Goal: Task Accomplishment & Management: Manage account settings

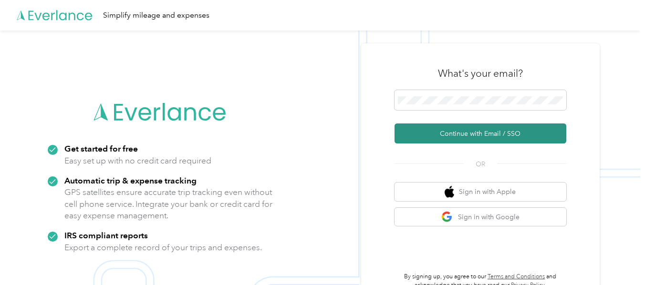
click at [463, 133] on button "Continue with Email / SSO" at bounding box center [480, 134] width 172 height 20
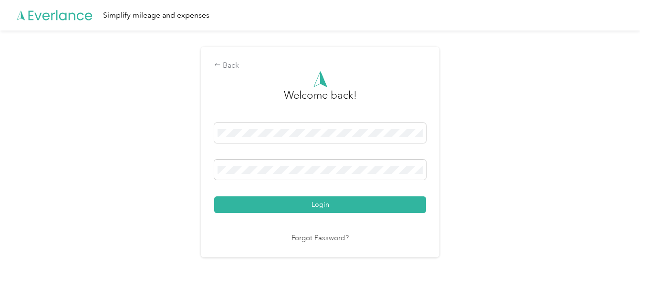
click at [214, 196] on button "Login" at bounding box center [320, 204] width 212 height 17
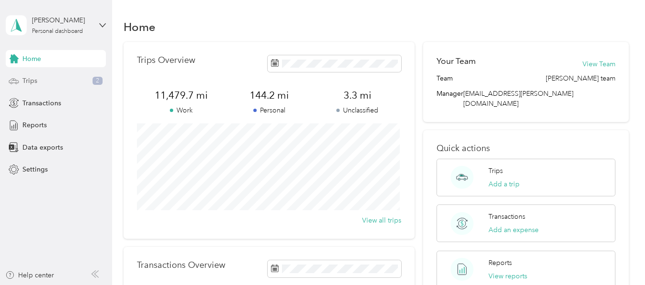
click at [28, 79] on span "Trips" at bounding box center [29, 81] width 15 height 10
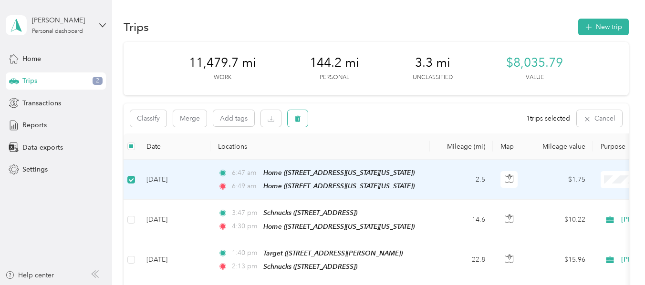
click at [299, 119] on icon "button" at bounding box center [297, 118] width 7 height 7
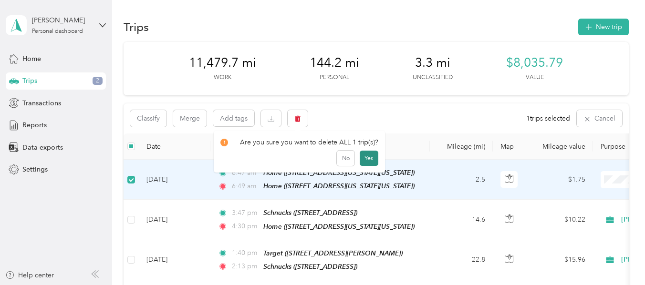
click at [365, 156] on button "Yes" at bounding box center [369, 158] width 19 height 15
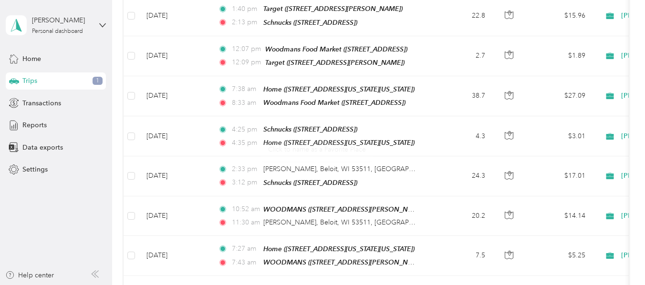
scroll to position [47, 0]
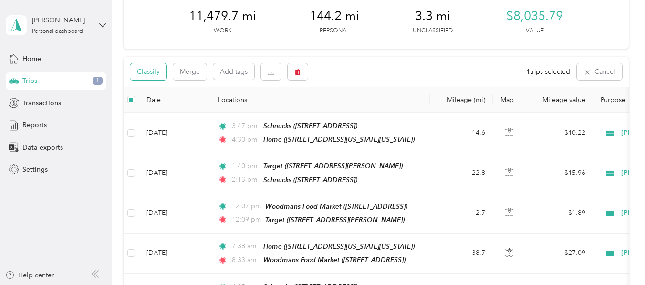
click at [162, 74] on button "Classify" at bounding box center [148, 71] width 36 height 17
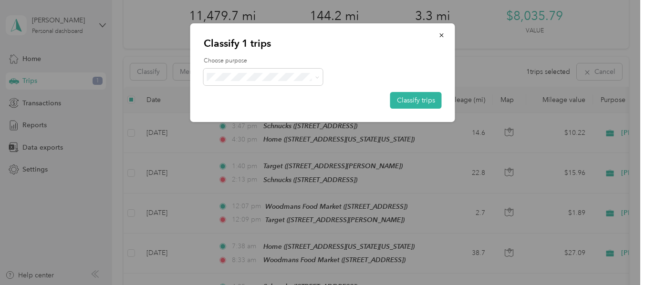
drag, startPoint x: 241, startPoint y: 95, endPoint x: 275, endPoint y: 96, distance: 33.9
click at [242, 95] on span "[PERSON_NAME]" at bounding box center [271, 95] width 89 height 10
click at [412, 103] on button "Classify trips" at bounding box center [415, 100] width 51 height 17
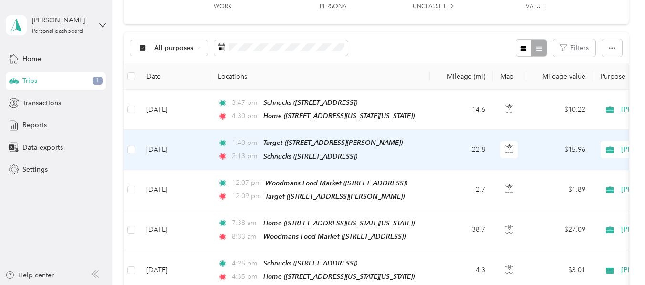
scroll to position [0, 0]
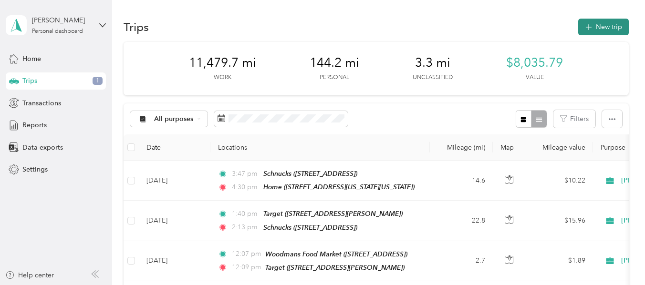
click at [600, 22] on button "New trip" at bounding box center [603, 27] width 51 height 17
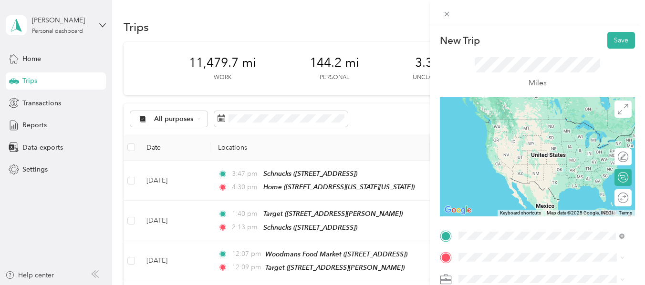
click at [493, 175] on span "[STREET_ADDRESS]" at bounding box center [506, 170] width 61 height 8
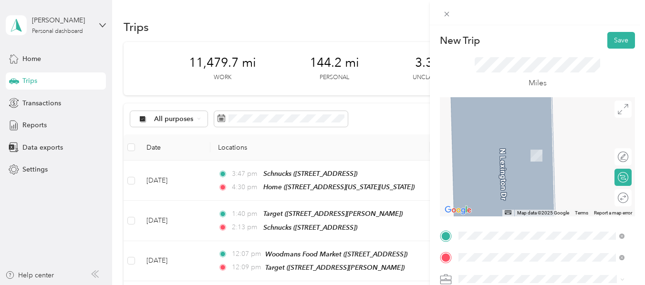
click at [510, 183] on span "[STREET_ADDRESS][US_STATE]" at bounding box center [523, 186] width 95 height 8
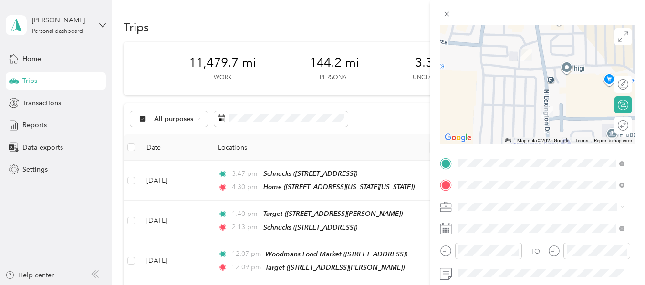
scroll to position [95, 0]
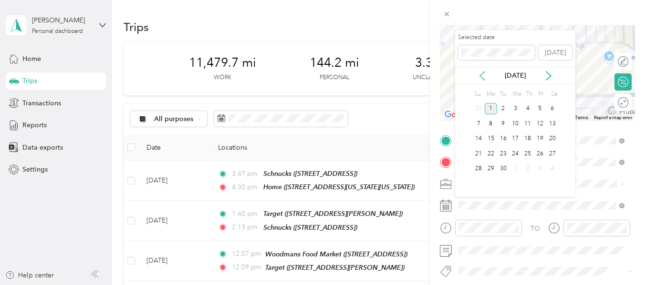
click at [483, 76] on icon at bounding box center [482, 76] width 10 height 10
click at [501, 169] on div "26" at bounding box center [503, 169] width 12 height 12
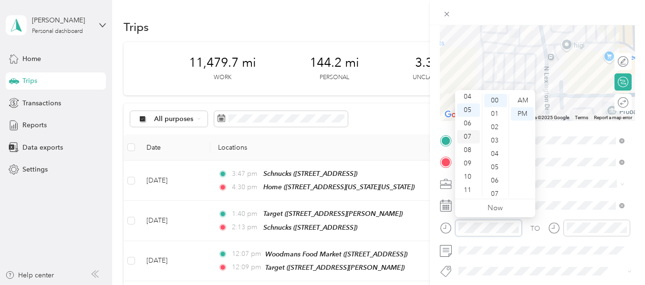
scroll to position [10, 0]
drag, startPoint x: 465, startPoint y: 103, endPoint x: 472, endPoint y: 108, distance: 8.9
click at [466, 103] on div "01" at bounding box center [468, 104] width 23 height 13
click at [494, 123] on div "41" at bounding box center [495, 123] width 23 height 13
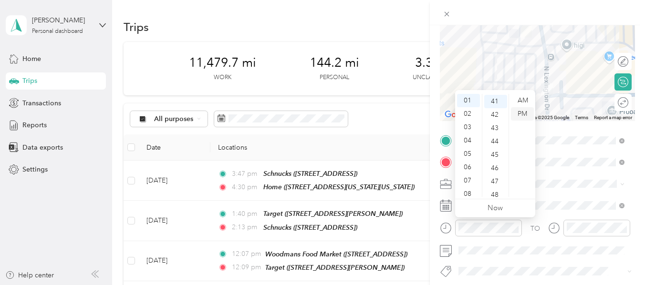
scroll to position [547, 0]
click at [519, 111] on div "PM" at bounding box center [522, 113] width 23 height 13
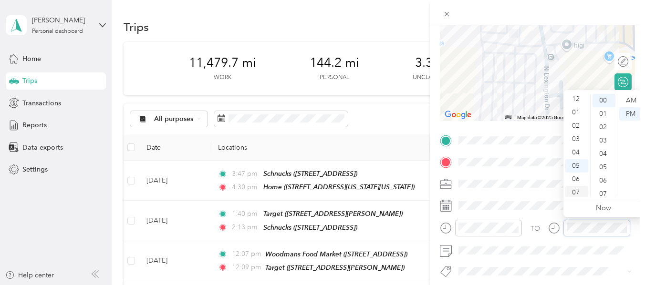
scroll to position [0, 0]
click at [576, 111] on div "01" at bounding box center [576, 113] width 23 height 13
click at [602, 112] on div "44" at bounding box center [603, 115] width 23 height 13
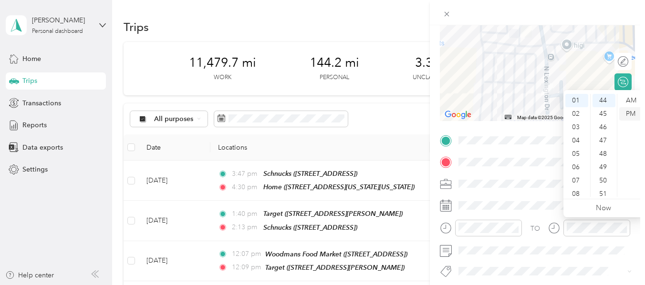
click at [630, 114] on div "PM" at bounding box center [630, 113] width 23 height 13
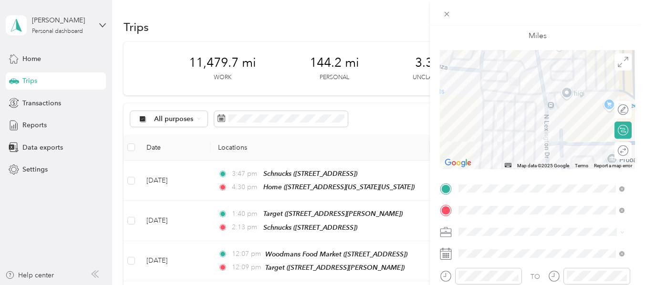
scroll to position [0, 0]
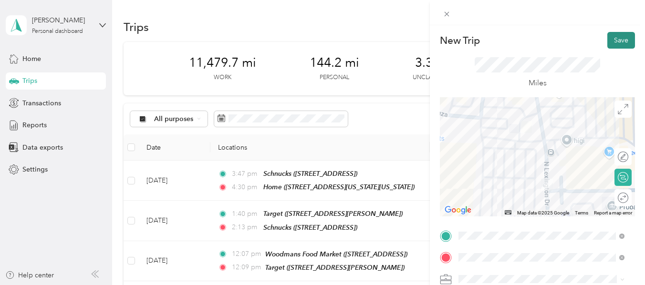
click at [614, 41] on button "Save" at bounding box center [621, 40] width 28 height 17
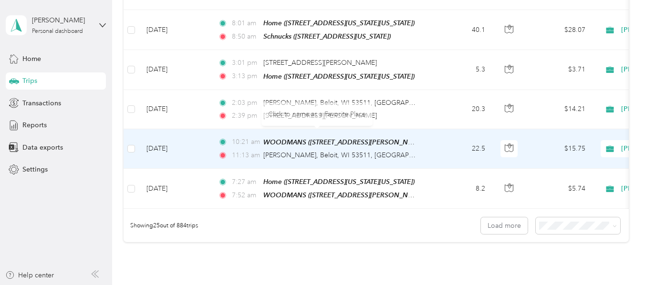
scroll to position [954, 0]
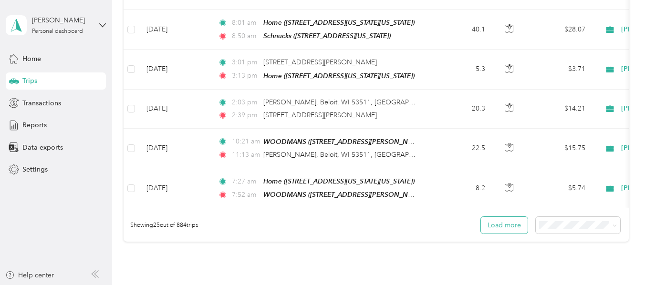
click at [499, 217] on button "Load more" at bounding box center [504, 225] width 47 height 17
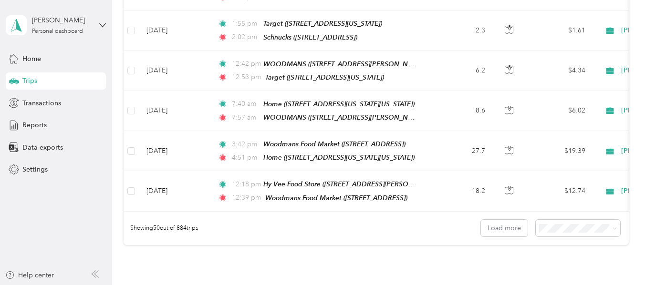
scroll to position [1955, 0]
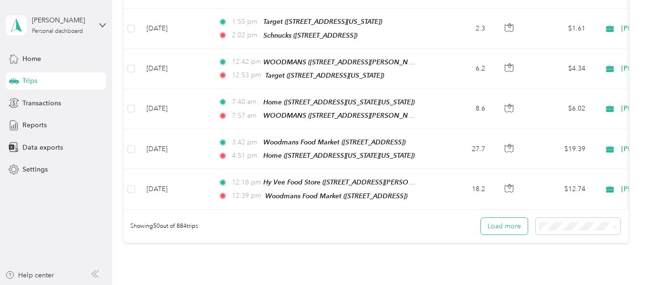
click at [502, 218] on button "Load more" at bounding box center [504, 226] width 47 height 17
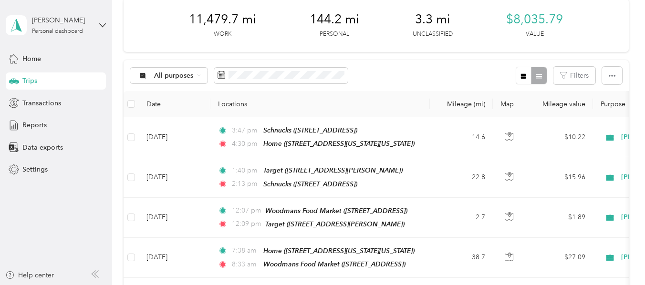
scroll to position [0, 0]
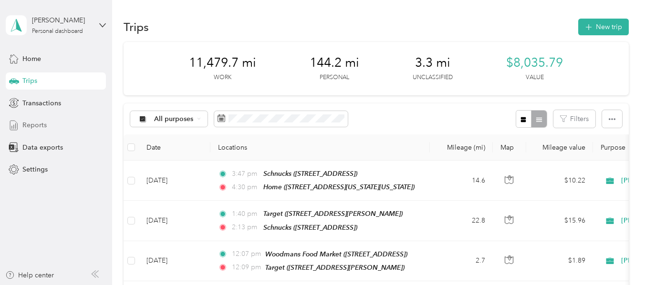
click at [36, 125] on span "Reports" at bounding box center [34, 125] width 24 height 10
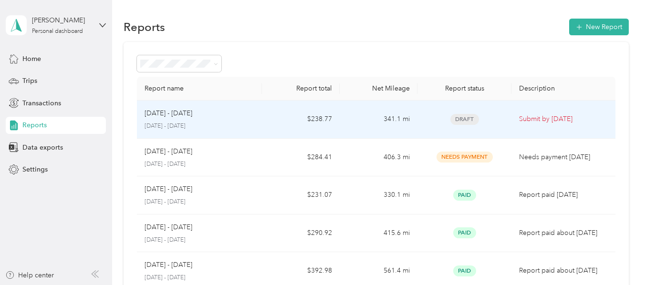
click at [464, 120] on span "Draft" at bounding box center [464, 119] width 29 height 11
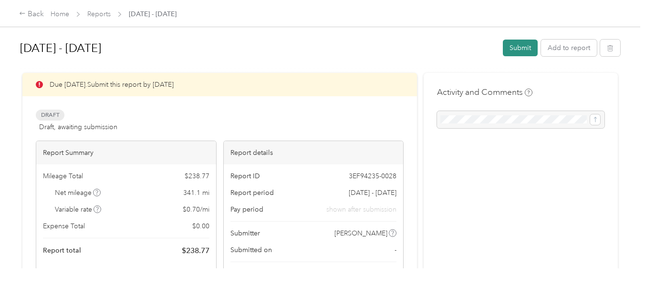
click at [520, 50] on button "Submit" at bounding box center [520, 48] width 35 height 17
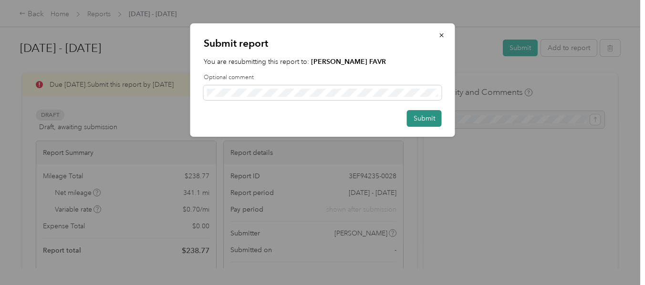
click at [422, 120] on button "Submit" at bounding box center [424, 118] width 35 height 17
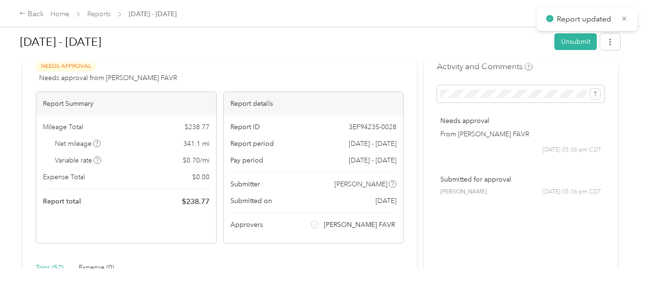
scroll to position [48, 0]
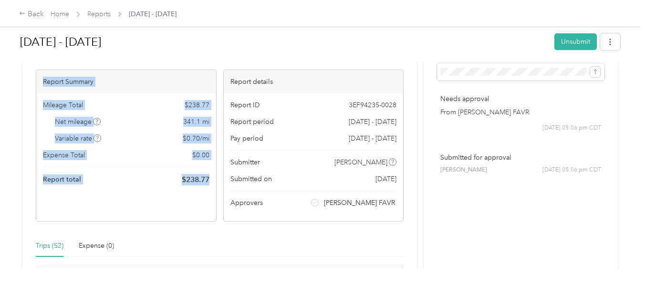
drag, startPoint x: 40, startPoint y: 79, endPoint x: 205, endPoint y: 187, distance: 197.3
click at [206, 186] on div "Report Summary Mileage Total $ 238.77 Net mileage 341.1 mi Variable rate $ 0.70…" at bounding box center [126, 146] width 181 height 152
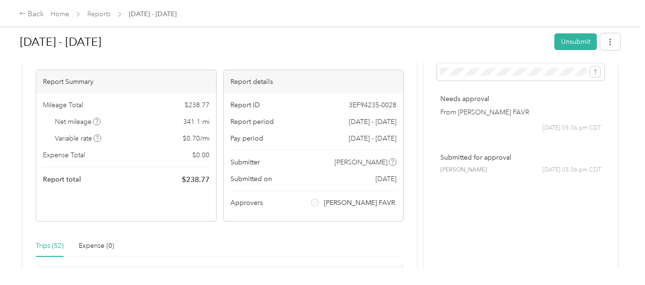
click at [207, 192] on div "Mileage Total $ 238.77 Net mileage 341.1 mi Variable rate $ 0.70 / mi Expense T…" at bounding box center [126, 142] width 180 height 99
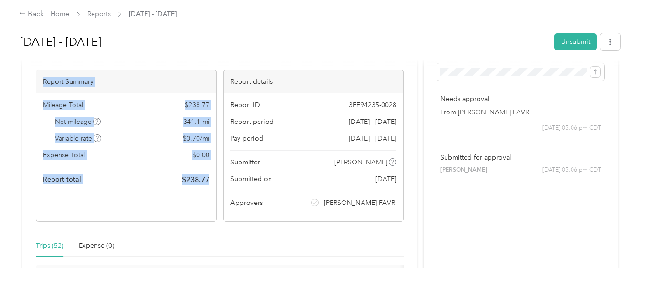
drag, startPoint x: 42, startPoint y: 81, endPoint x: 209, endPoint y: 191, distance: 199.6
click at [210, 191] on div "Report Summary Mileage Total $ 238.77 Net mileage 341.1 mi Variable rate $ 0.70…" at bounding box center [126, 146] width 181 height 152
copy div "Report Summary Mileage Total $ 238.77 Net mileage 341.1 mi Variable rate $ 0.70…"
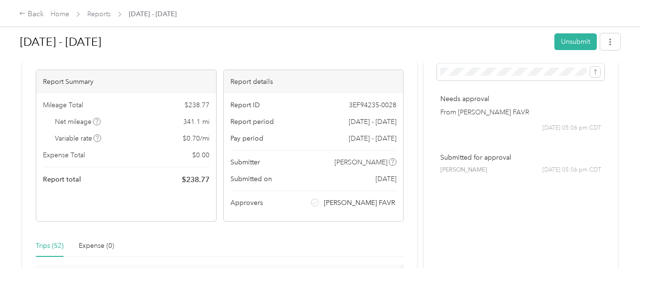
drag, startPoint x: 247, startPoint y: 225, endPoint x: 217, endPoint y: 131, distance: 98.5
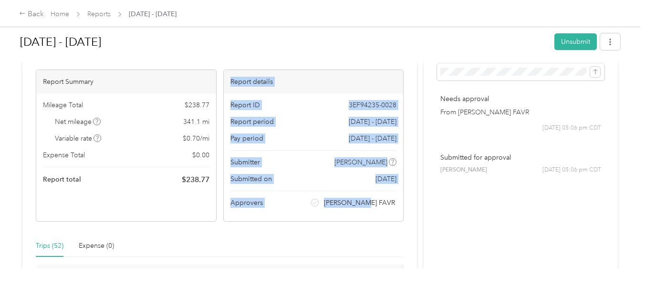
drag, startPoint x: 227, startPoint y: 80, endPoint x: 392, endPoint y: 199, distance: 203.8
click at [392, 199] on div "Report details Report ID 3EF94235-0028 Report period [DATE] - [DATE] Pay period…" at bounding box center [313, 146] width 181 height 152
copy div "Report details Report ID 3EF94235-0028 Report period [DATE] - [DATE] Pay period…"
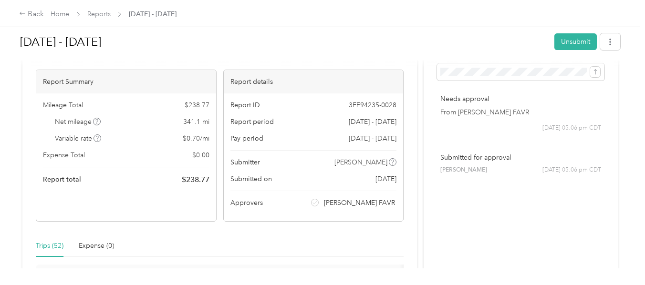
click at [309, 64] on div at bounding box center [320, 63] width 600 height 10
